Goal: Check status

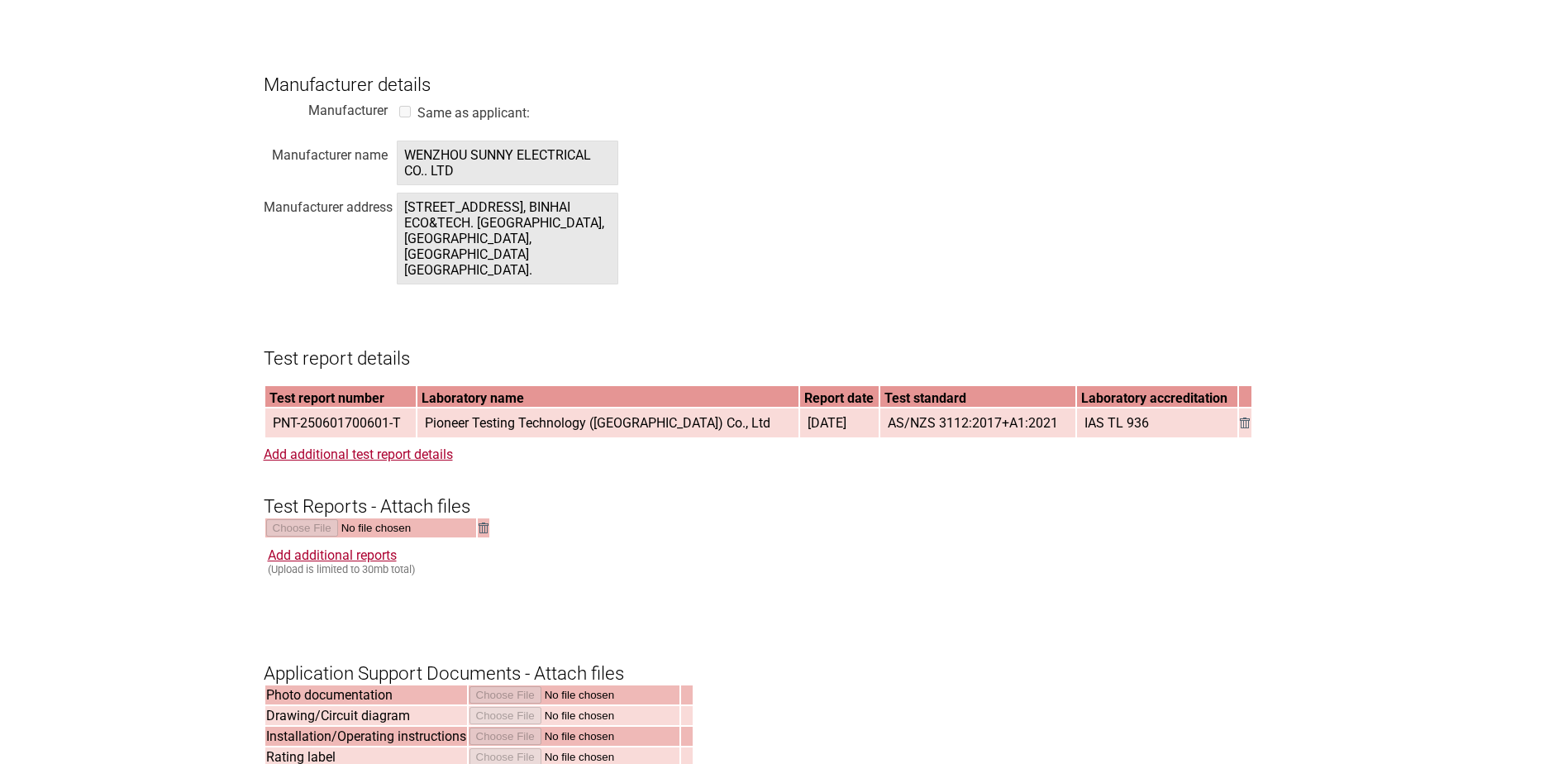
scroll to position [2150, 0]
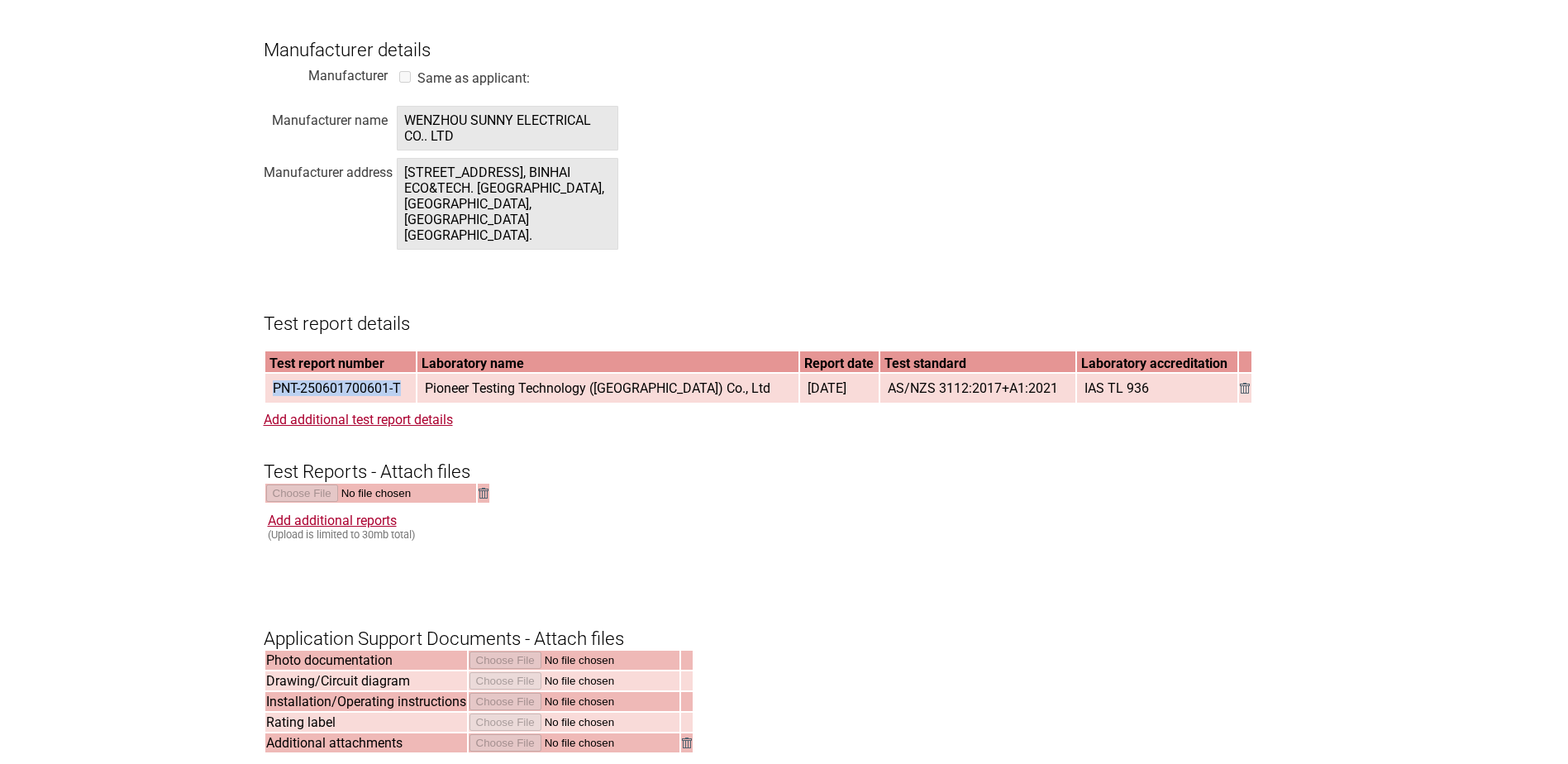
drag, startPoint x: 399, startPoint y: 375, endPoint x: 267, endPoint y: 380, distance: 132.1
click at [267, 380] on span "PNT-250601700601-T" at bounding box center [337, 388] width 141 height 27
copy span "PNT-250601700601-T"
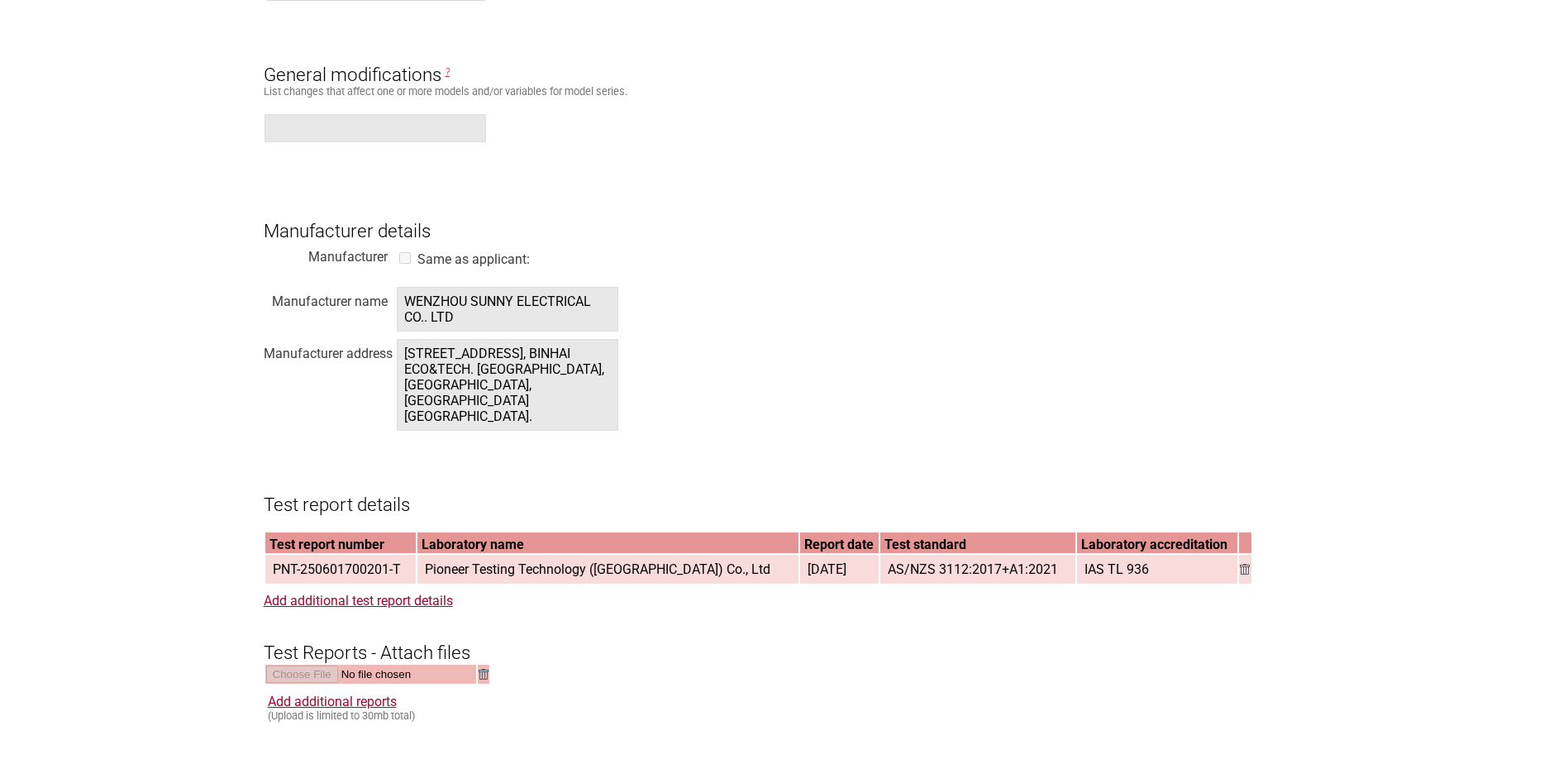
scroll to position [1985, 0]
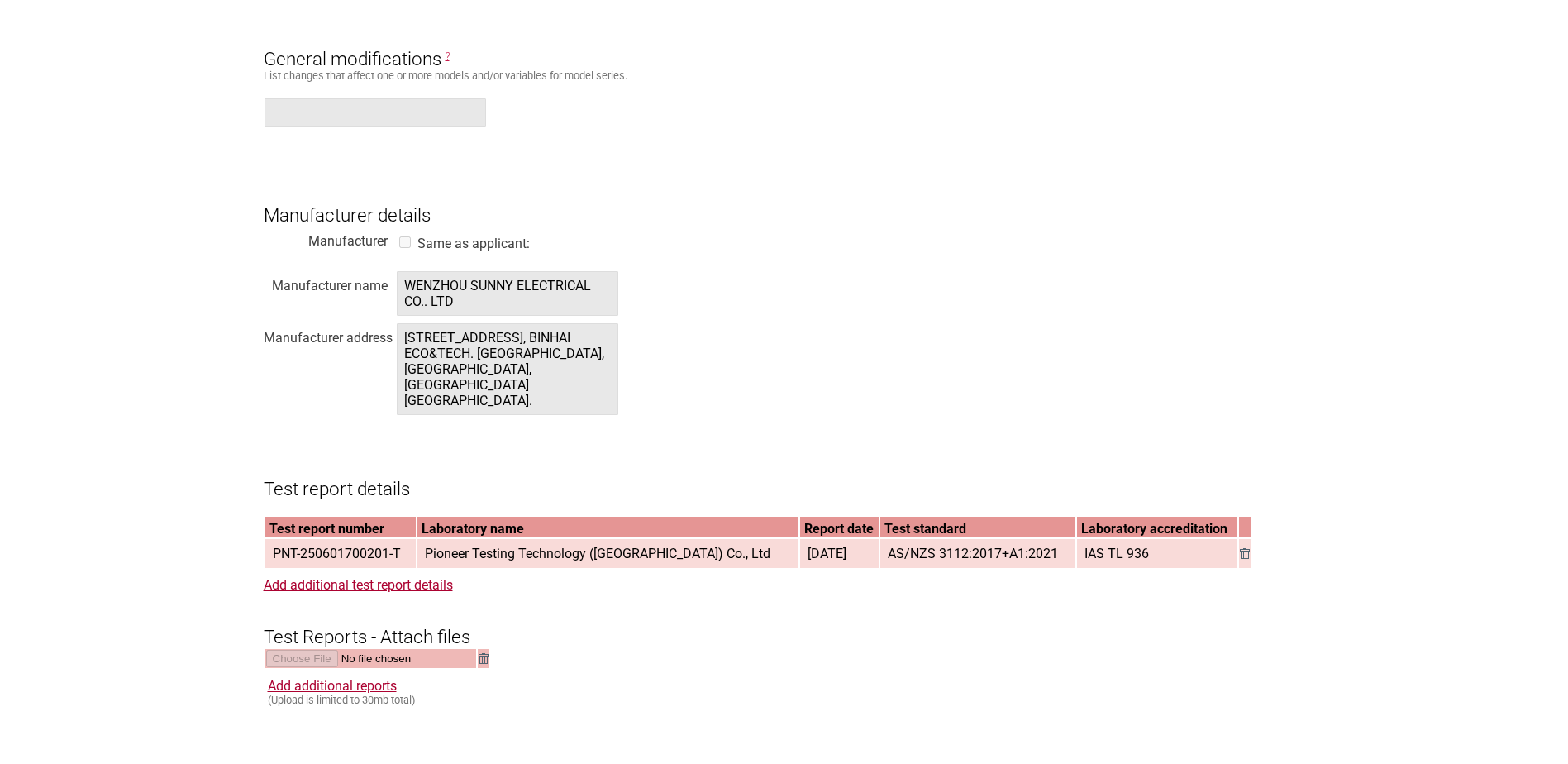
click at [1100, 152] on form "Resume key: G53CPX62 Please record this key, it will enable you to resume your …" at bounding box center [784, 151] width 1042 height 3588
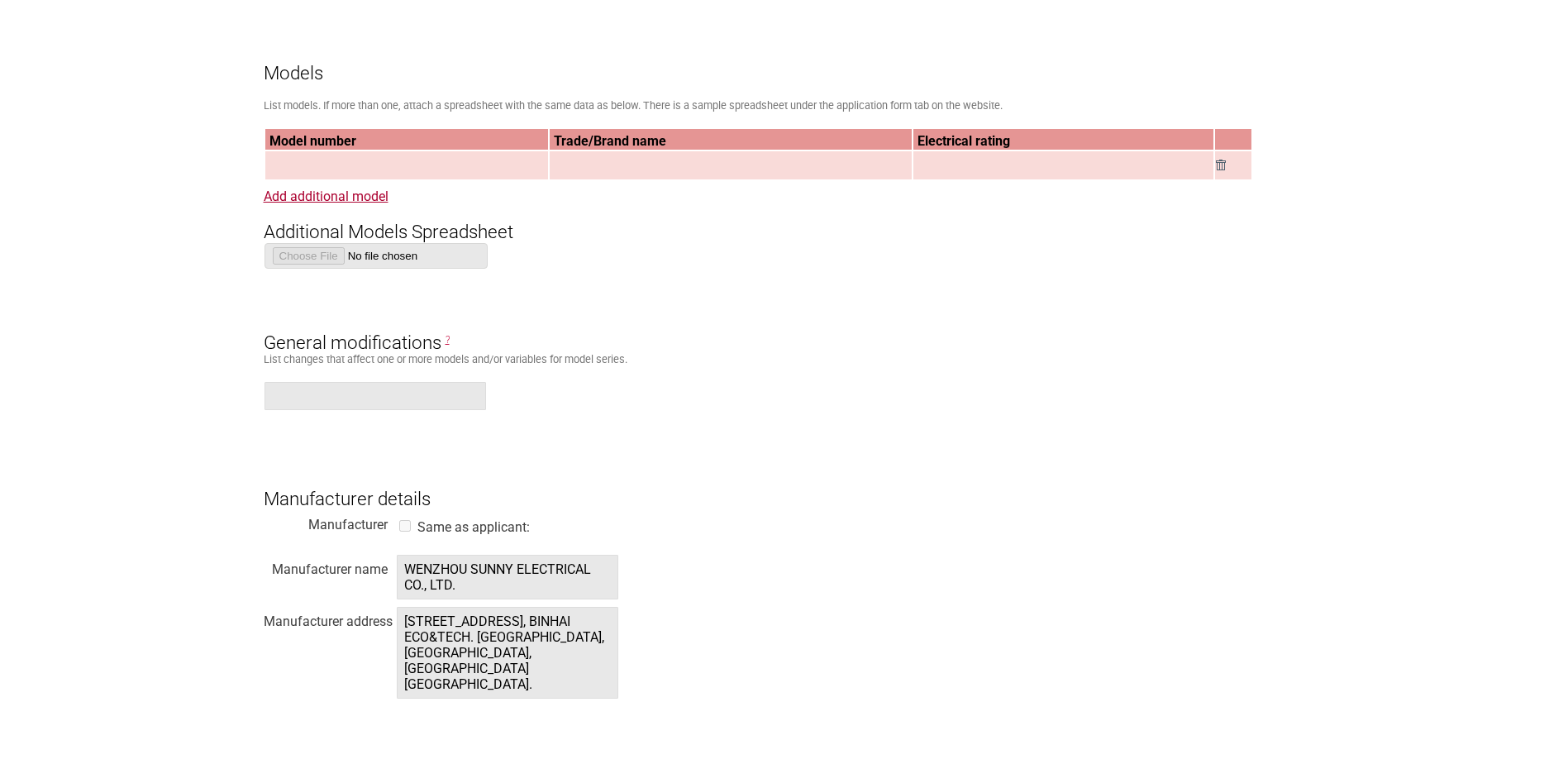
scroll to position [1737, 0]
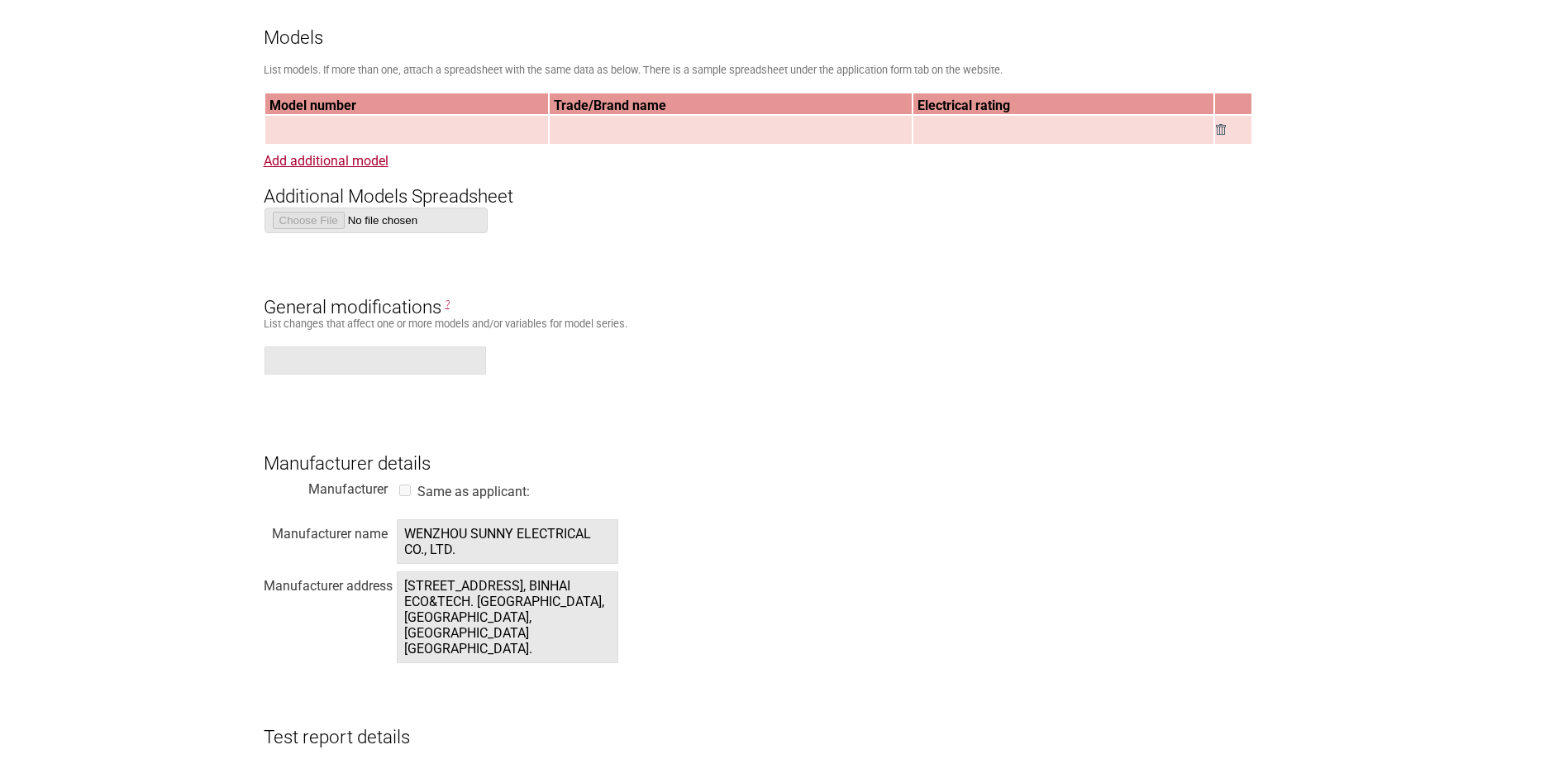
click at [897, 221] on form "Resume key: tvn7rd50 Please record this key, it will enable you to resume your …" at bounding box center [784, 398] width 1042 height 3588
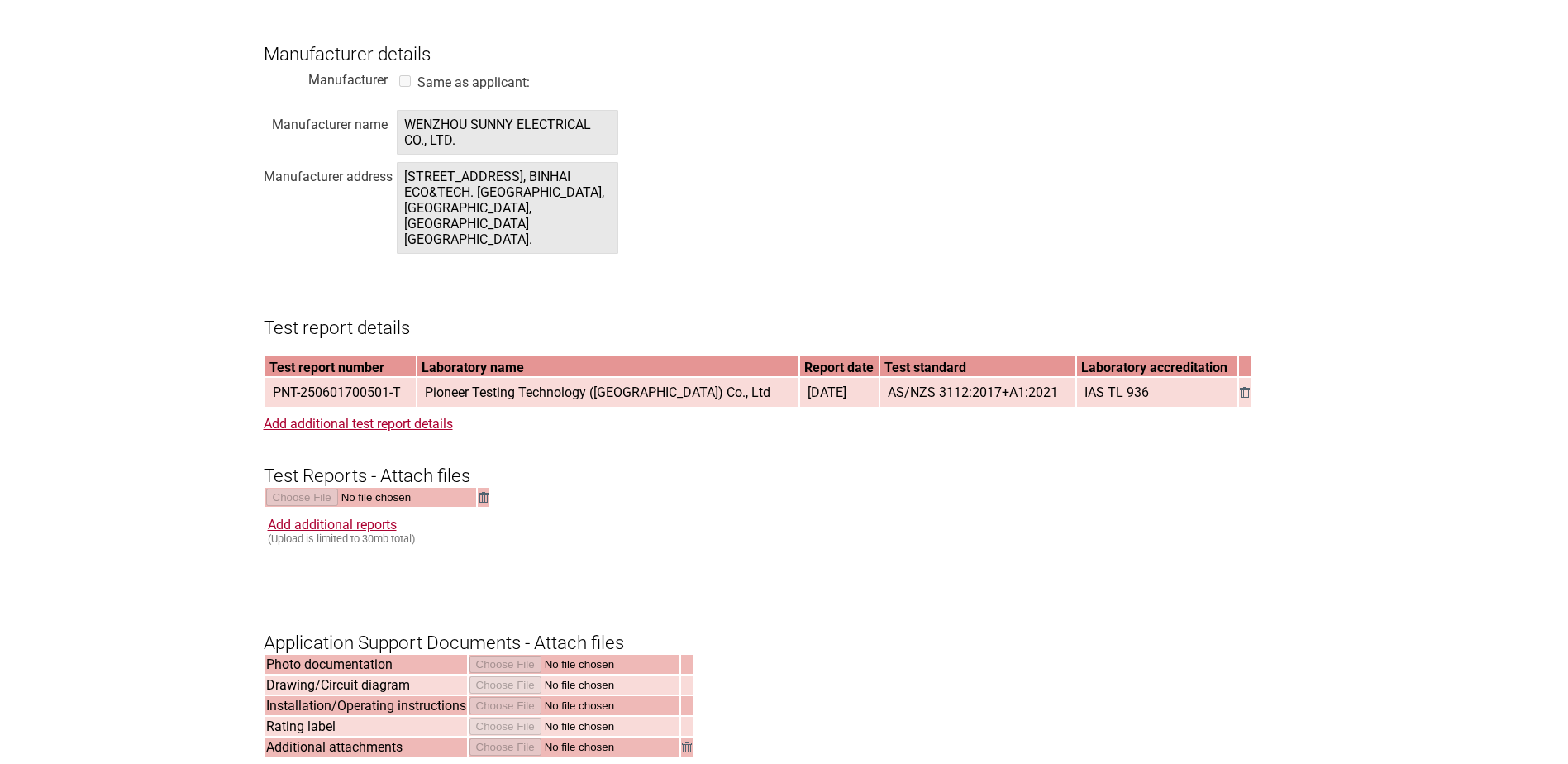
scroll to position [2150, 0]
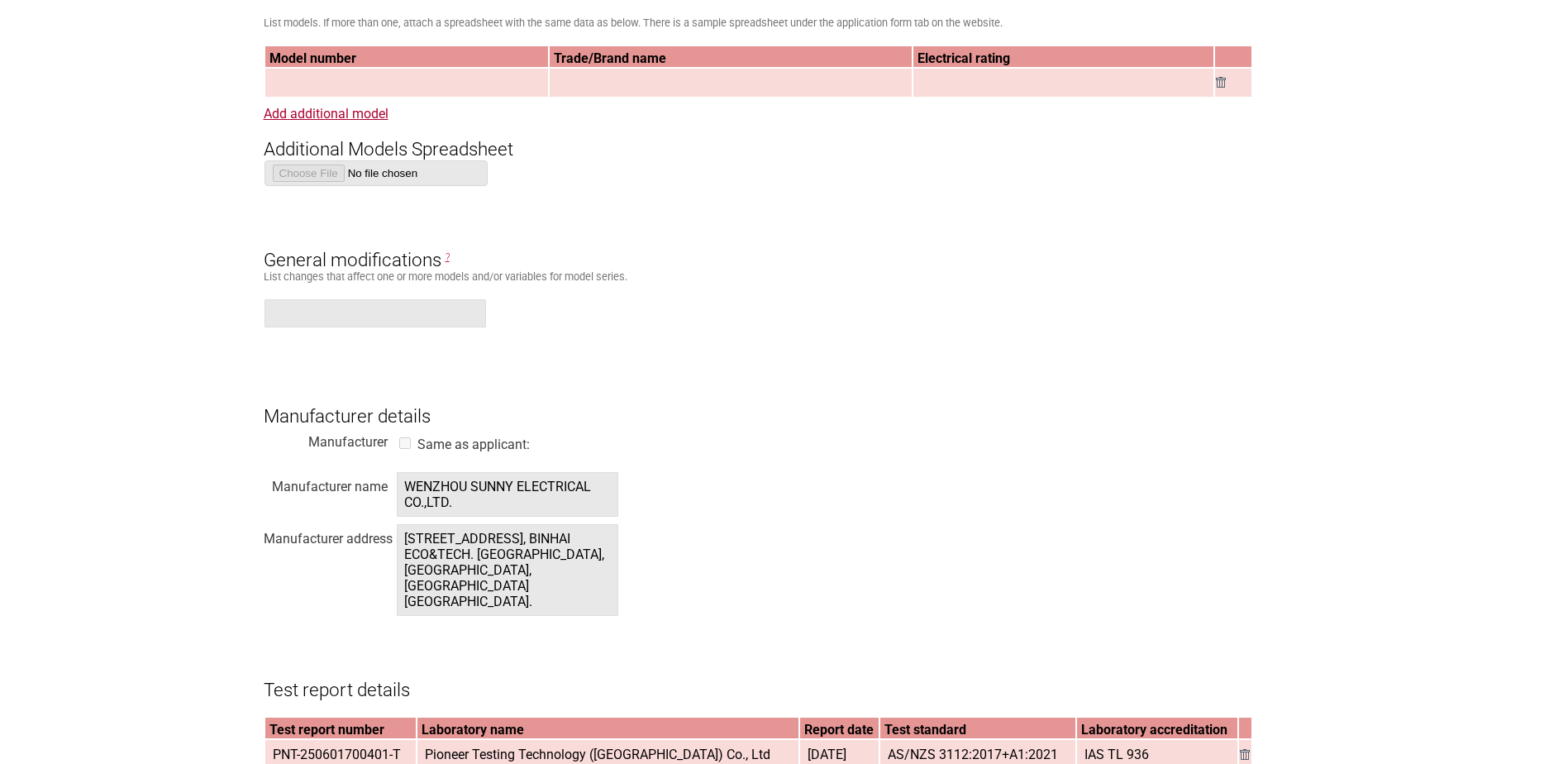
scroll to position [1819, 0]
